Goal: Information Seeking & Learning: Learn about a topic

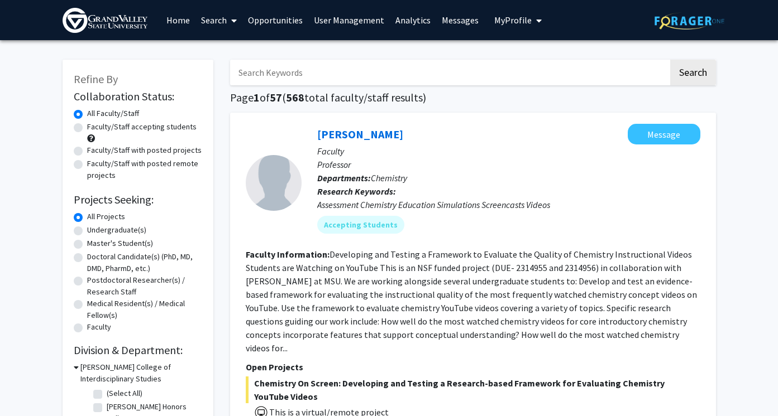
click at [422, 20] on link "Analytics" at bounding box center [413, 20] width 46 height 39
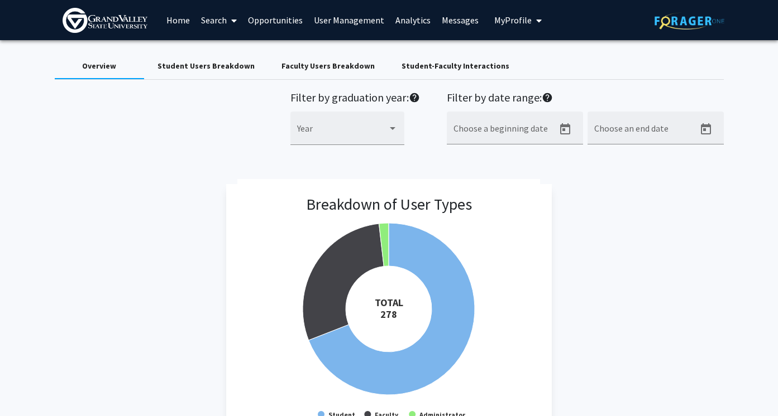
click at [223, 68] on div "Student Users Breakdown" at bounding box center [205, 66] width 97 height 12
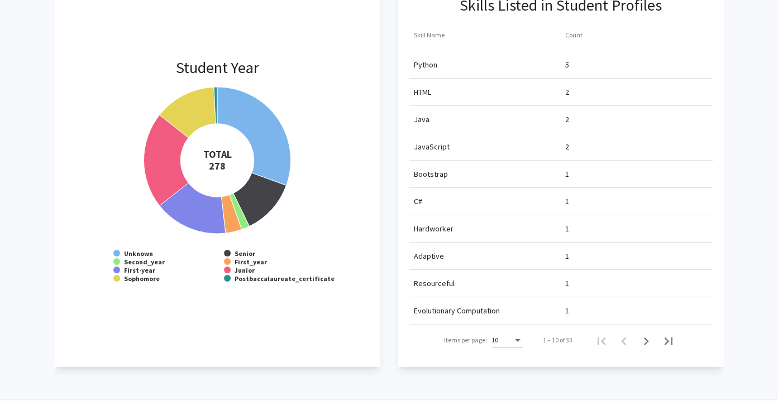
scroll to position [960, 0]
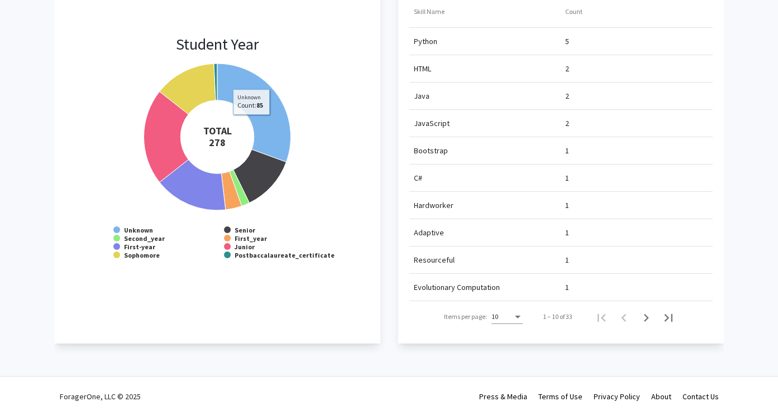
drag, startPoint x: 260, startPoint y: 122, endPoint x: 205, endPoint y: 97, distance: 60.7
click at [205, 97] on g at bounding box center [216, 137] width 147 height 147
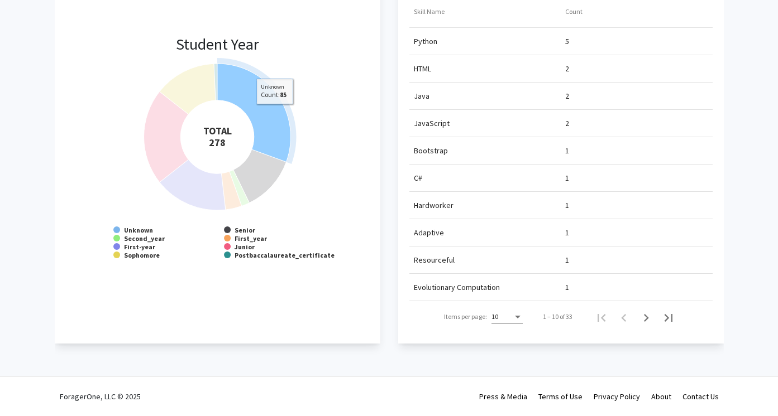
click at [274, 112] on icon at bounding box center [254, 113] width 74 height 98
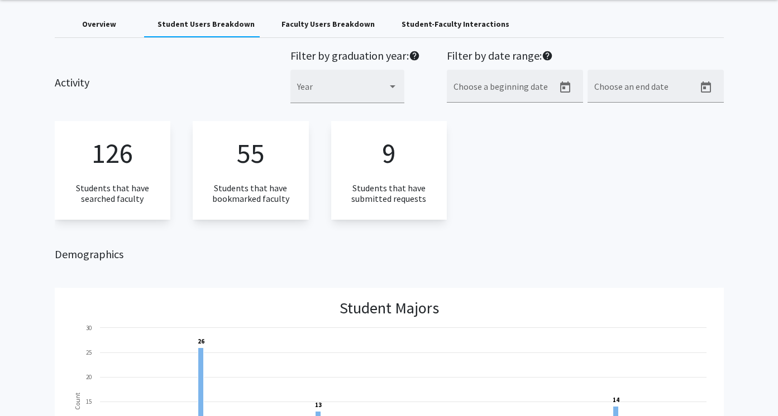
scroll to position [40, 0]
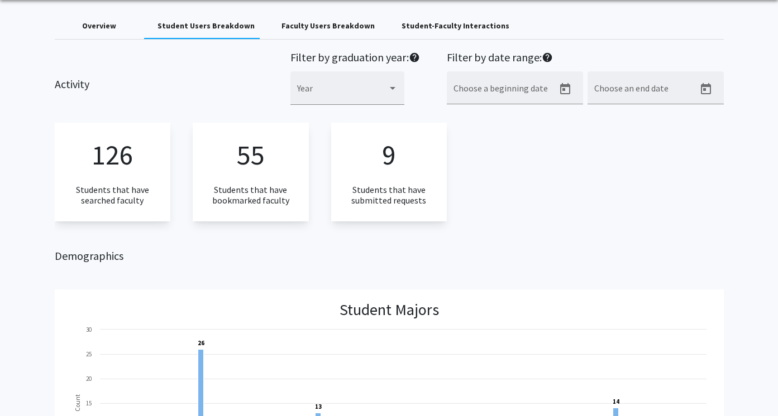
click at [381, 153] on div "9 Students that have submitted requests" at bounding box center [389, 172] width 116 height 99
click at [296, 25] on div "Faculty Users Breakdown" at bounding box center [327, 26] width 93 height 12
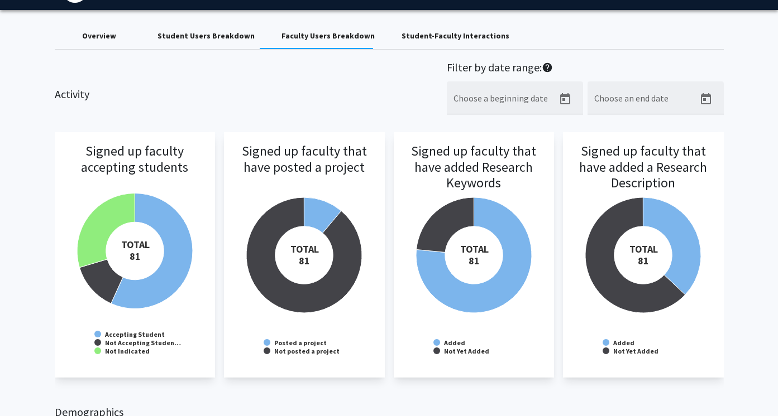
scroll to position [0, 0]
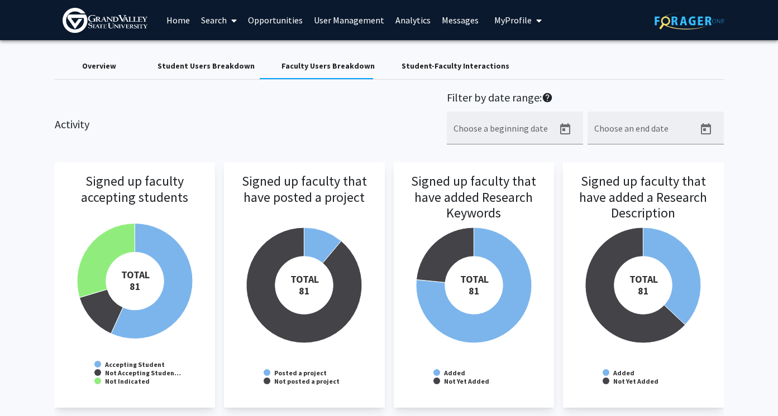
click at [420, 21] on link "Analytics" at bounding box center [413, 20] width 46 height 39
click at [212, 20] on link "Search" at bounding box center [218, 20] width 47 height 39
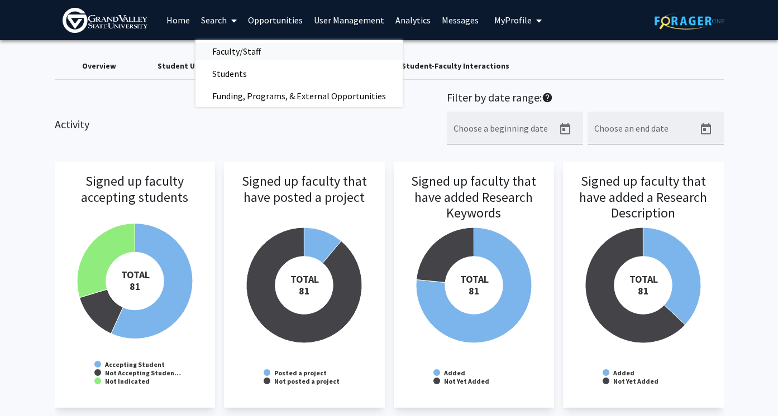
click at [242, 49] on span "Faculty/Staff" at bounding box center [236, 51] width 82 height 22
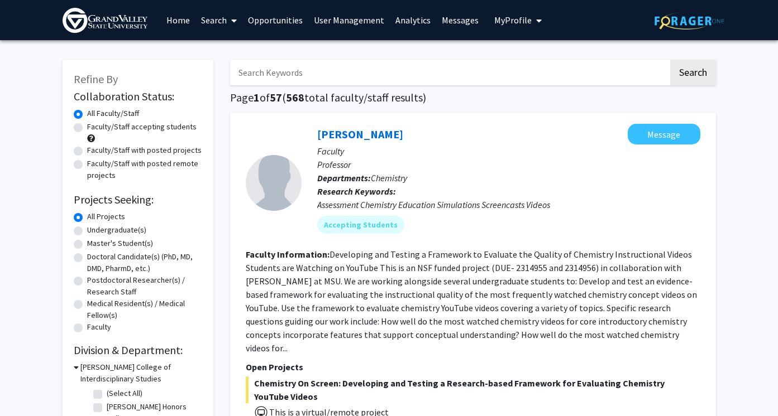
click at [282, 69] on input "Search Keywords" at bounding box center [449, 73] width 438 height 26
type input "[PERSON_NAME]"
click at [670, 60] on button "Search" at bounding box center [693, 73] width 46 height 26
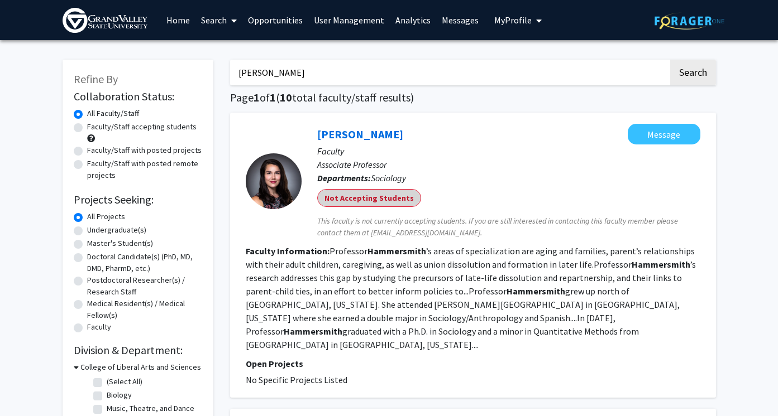
click at [388, 199] on mat-chip "Not Accepting Students" at bounding box center [369, 198] width 104 height 18
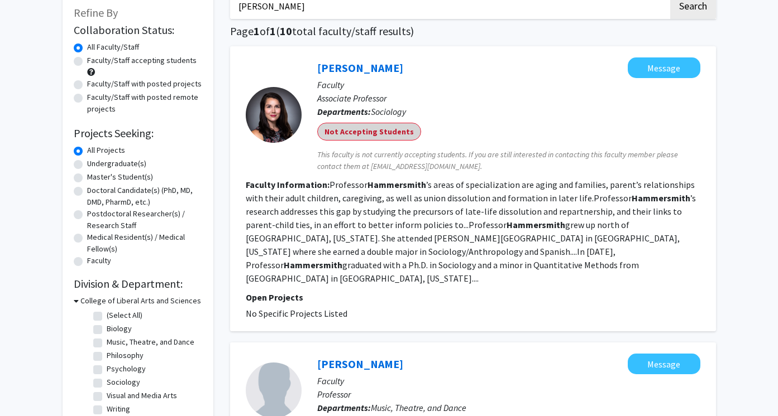
scroll to position [55, 0]
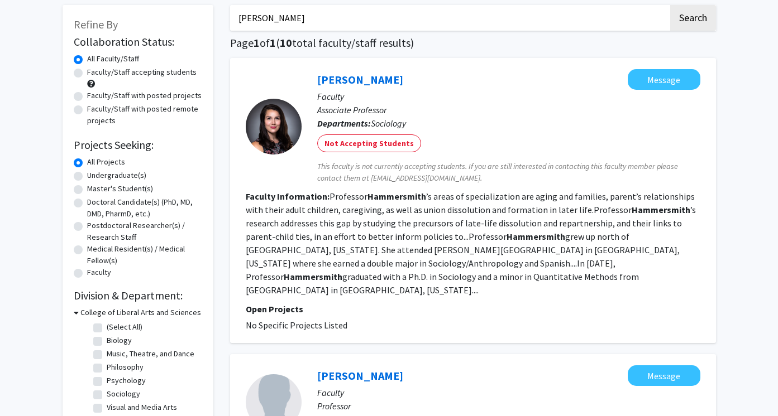
click at [385, 63] on div "[PERSON_NAME] Message Faculty Associate Professor Departments: Sociology Not Ac…" at bounding box center [473, 200] width 486 height 285
click at [385, 75] on link "[PERSON_NAME]" at bounding box center [360, 80] width 86 height 14
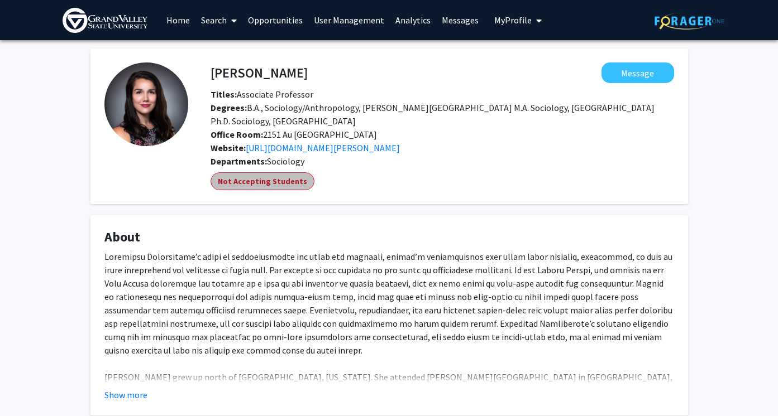
click at [285, 180] on mat-chip "Not Accepting Students" at bounding box center [262, 181] width 104 height 18
click at [420, 21] on link "Analytics" at bounding box center [413, 20] width 46 height 39
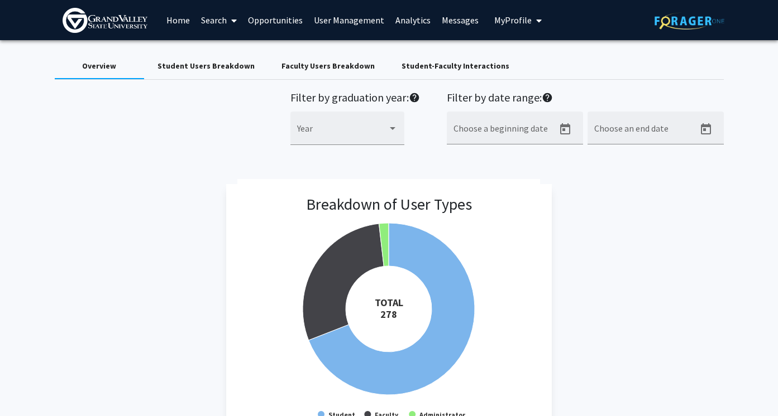
click at [177, 68] on div "Student Users Breakdown" at bounding box center [205, 66] width 97 height 12
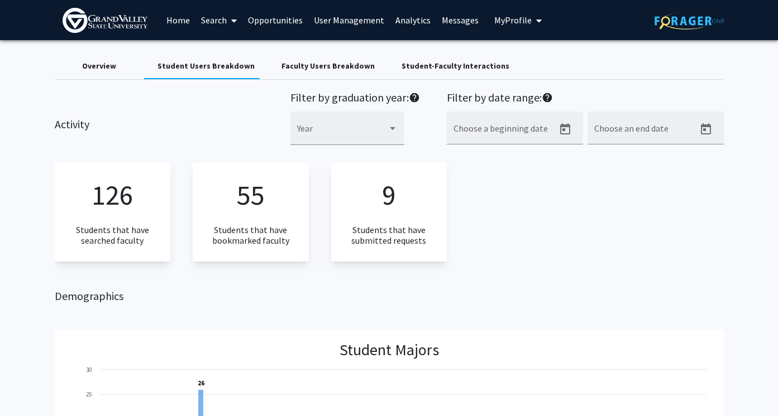
click at [281, 208] on div "55 Students that have bookmarked faculty" at bounding box center [251, 212] width 116 height 99
click at [401, 190] on div "9 Students that have submitted requests" at bounding box center [389, 212] width 116 height 99
click at [108, 69] on div "Overview" at bounding box center [99, 66] width 34 height 12
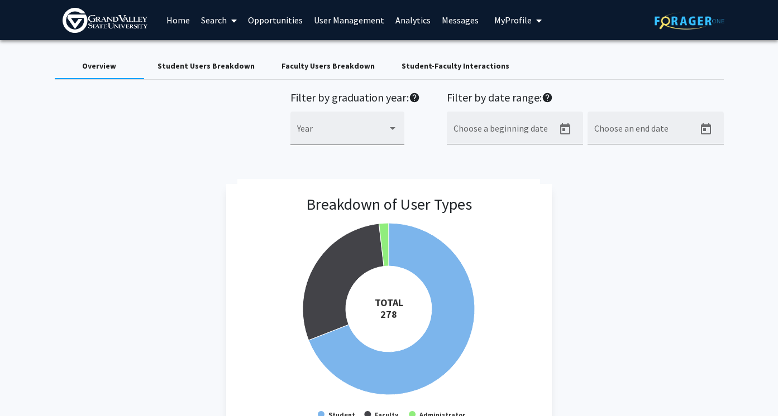
click at [299, 66] on div "Faculty Users Breakdown" at bounding box center [327, 66] width 93 height 12
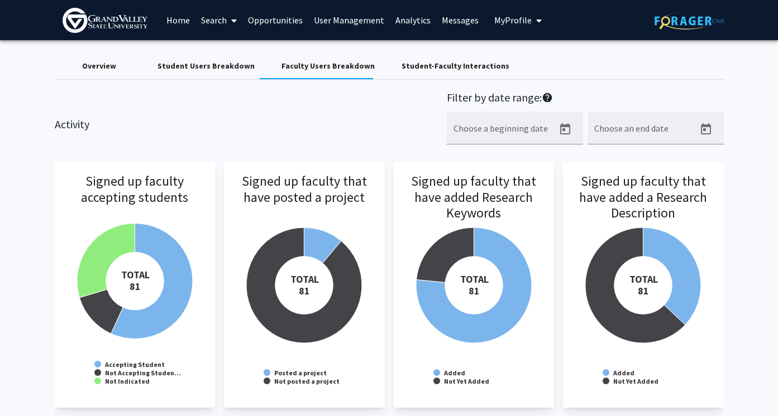
click at [475, 69] on div "Student-Faculty Interactions" at bounding box center [455, 66] width 108 height 12
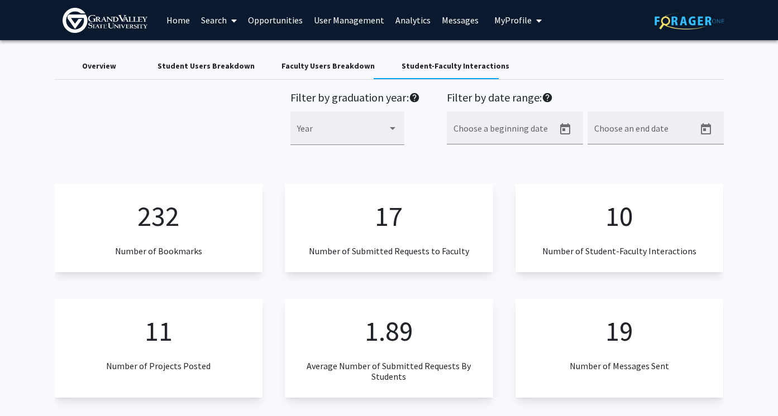
click at [378, 226] on p "17" at bounding box center [389, 216] width 28 height 42
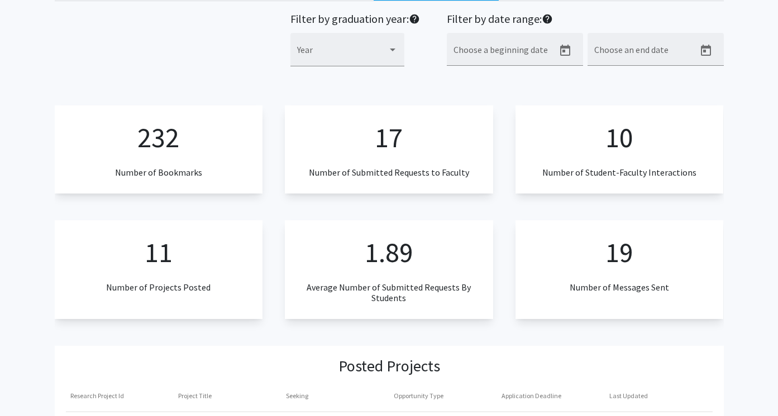
scroll to position [93, 0]
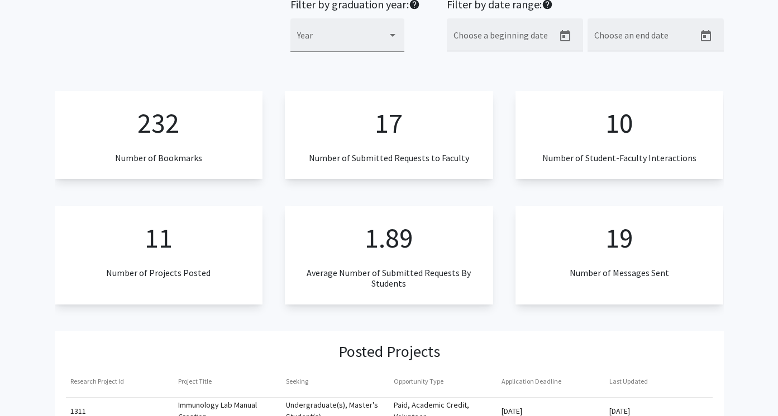
click at [625, 142] on p "10" at bounding box center [619, 123] width 28 height 42
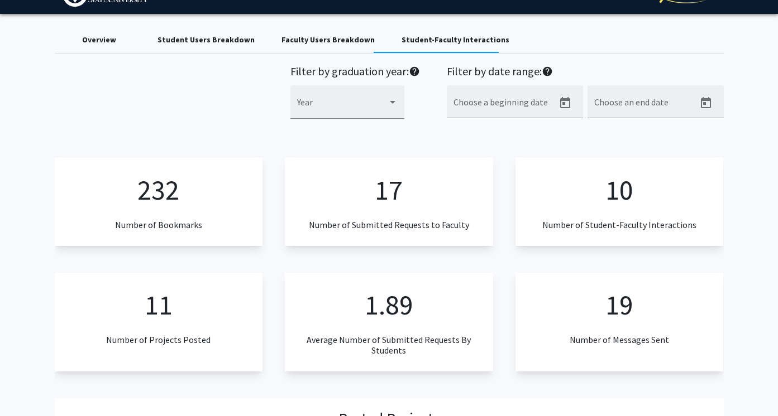
scroll to position [0, 0]
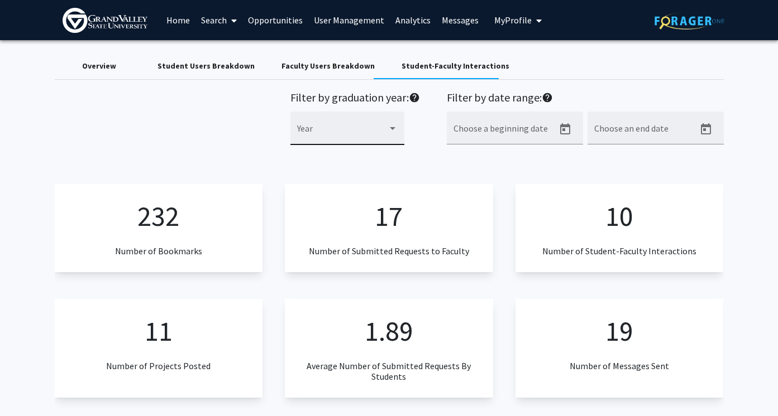
click at [376, 127] on div "Year" at bounding box center [347, 131] width 100 height 27
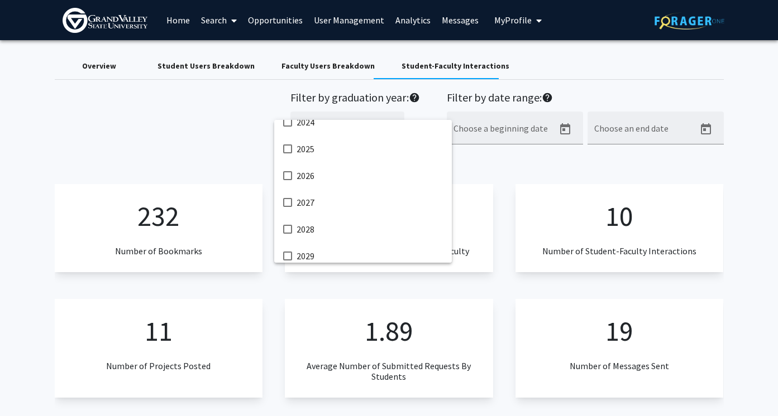
scroll to position [259, 0]
click at [218, 115] on div at bounding box center [389, 208] width 778 height 416
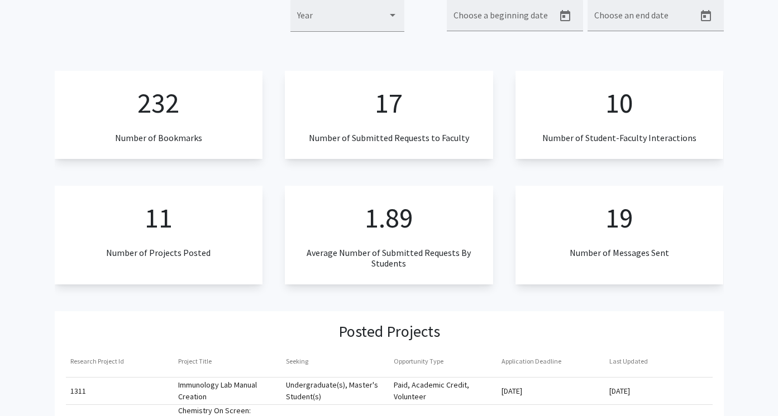
scroll to position [97, 0]
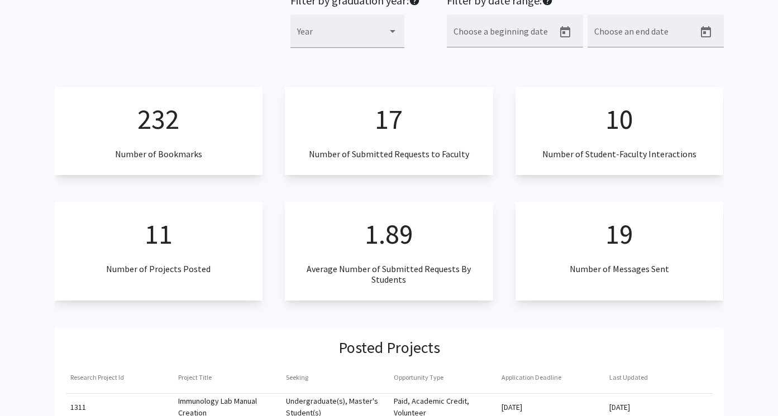
click at [165, 136] on p "232" at bounding box center [158, 119] width 42 height 42
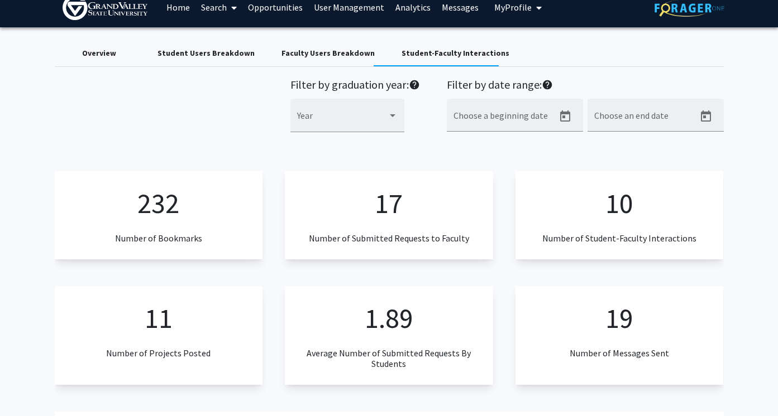
scroll to position [0, 0]
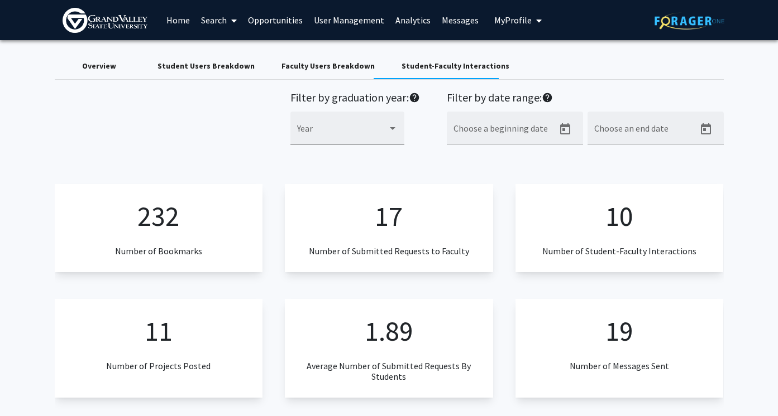
click at [438, 27] on link "Messages" at bounding box center [460, 20] width 48 height 39
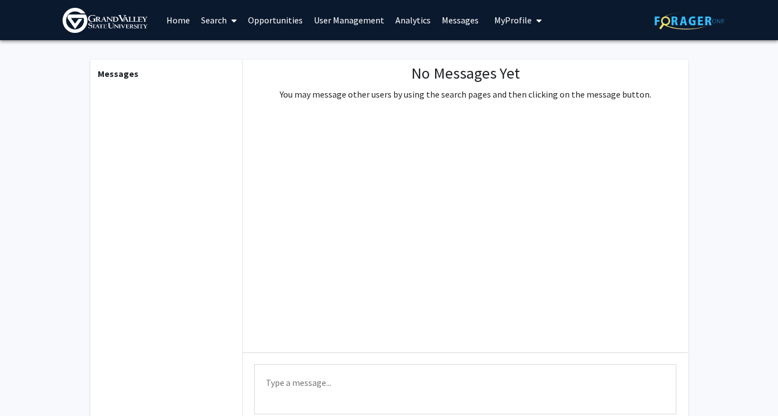
click at [500, 18] on span "My Profile" at bounding box center [512, 20] width 37 height 11
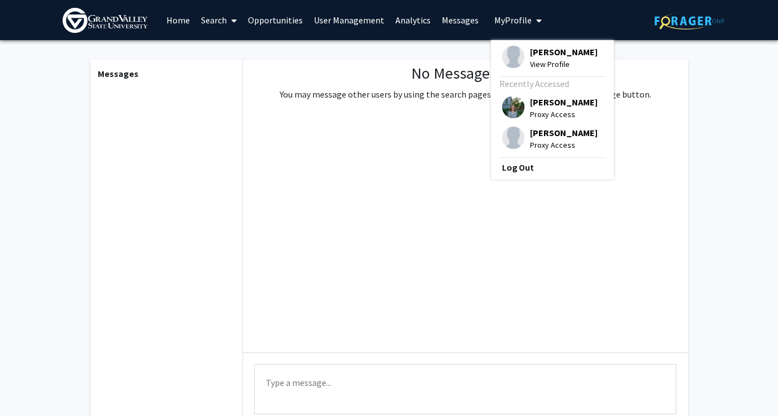
click at [539, 61] on span "View Profile" at bounding box center [564, 64] width 68 height 12
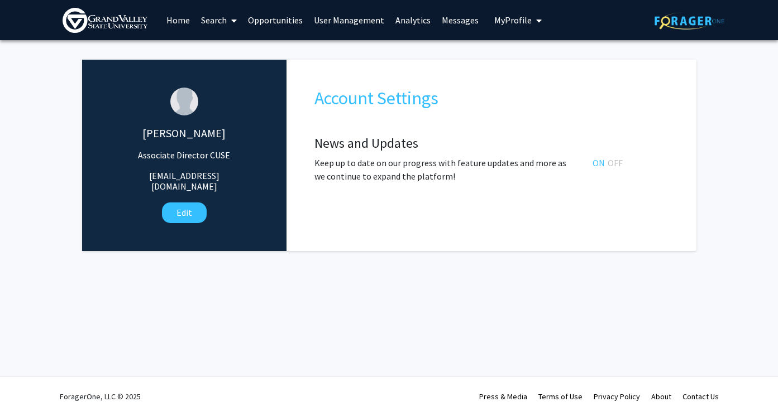
click at [178, 19] on link "Home" at bounding box center [178, 20] width 35 height 39
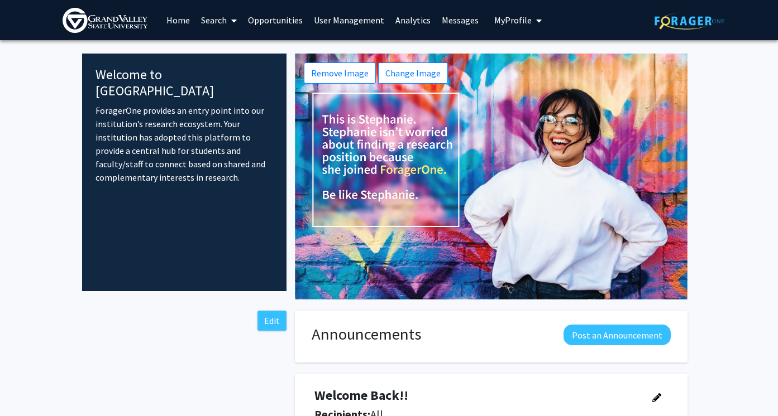
click at [205, 121] on p "ForagerOne provides an entry point into our institution’s research ecosystem. Y…" at bounding box center [184, 144] width 178 height 80
click at [212, 15] on link "Search" at bounding box center [218, 20] width 47 height 39
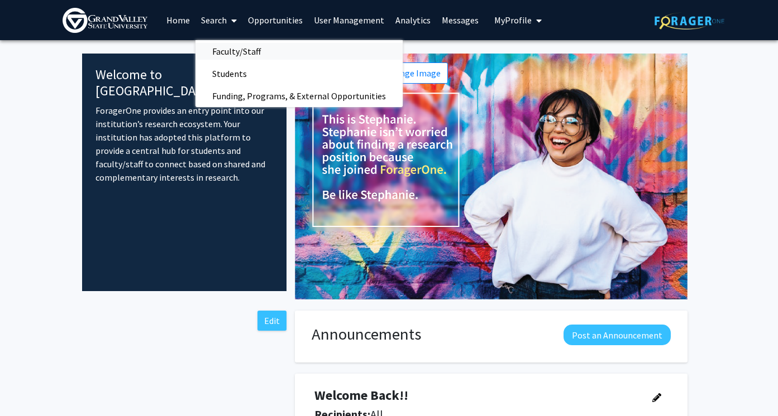
click at [228, 51] on span "Faculty/Staff" at bounding box center [236, 51] width 82 height 22
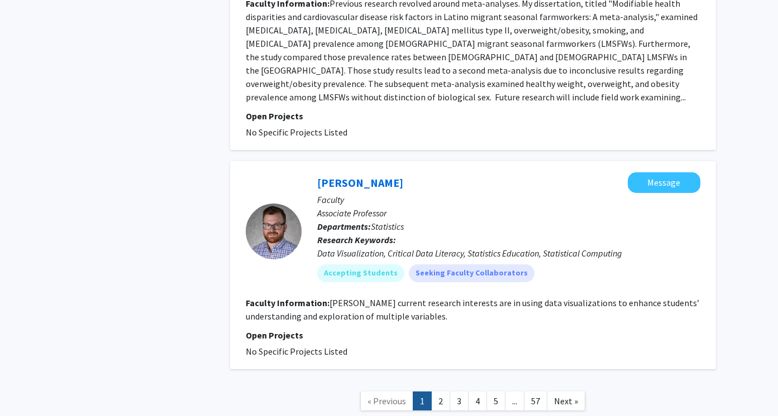
scroll to position [3244, 0]
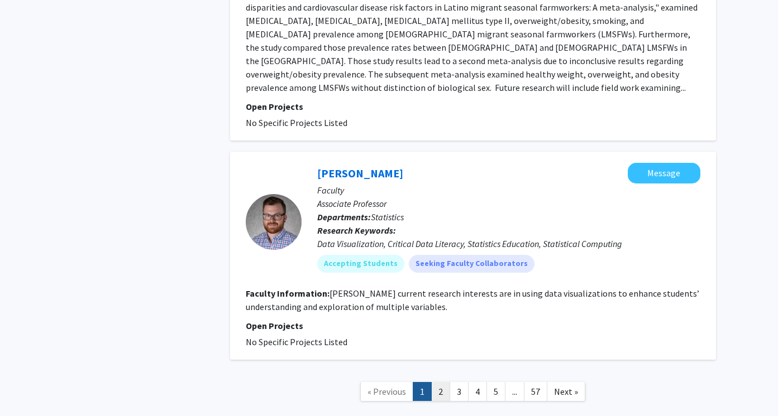
click at [443, 382] on link "2" at bounding box center [440, 392] width 19 height 20
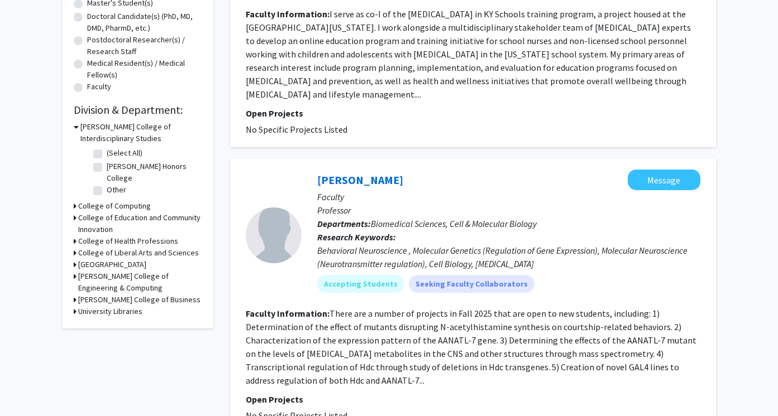
scroll to position [242, 0]
